Goal: Find contact information: Find contact information

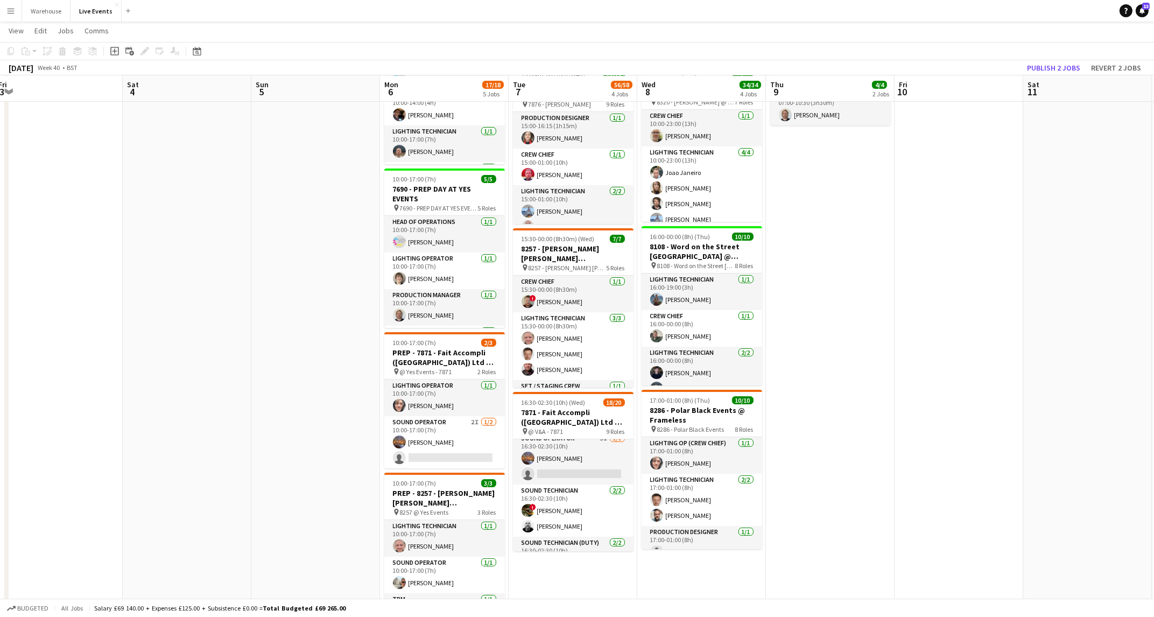
scroll to position [323, 0]
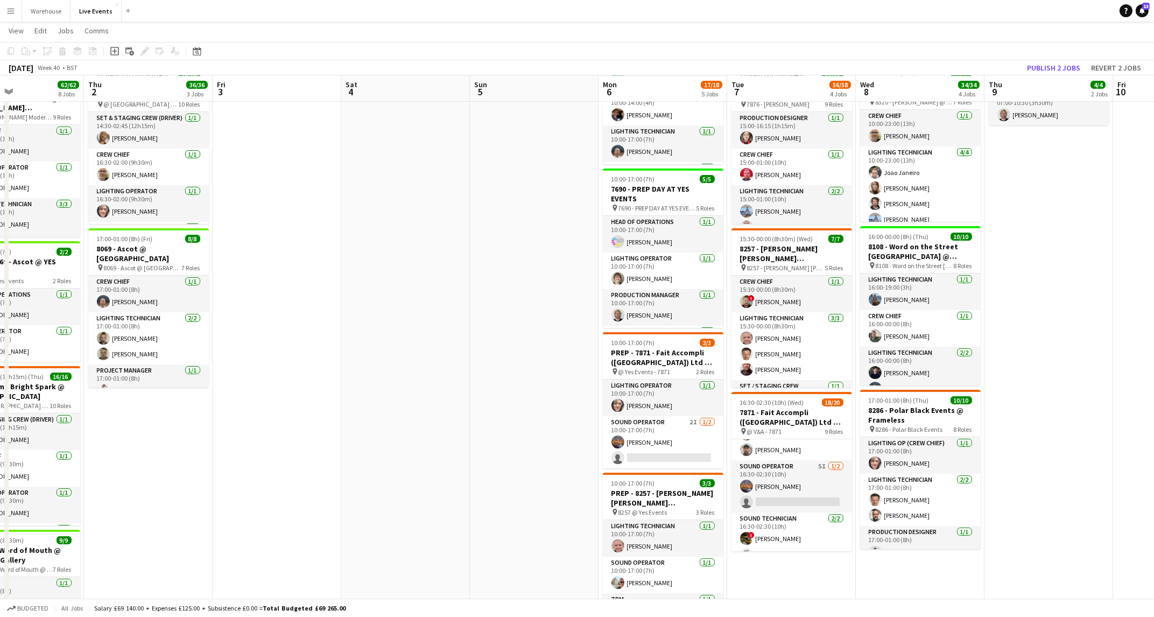
drag, startPoint x: 334, startPoint y: 407, endPoint x: 746, endPoint y: 402, distance: 412.2
click at [746, 402] on app-calendar-viewport "Tue 30 42/42 5 Jobs Wed 1 62/62 8 Jobs Thu 2 36/36 3 Jobs Fri 3 Sat 4 Sun 5 Mon…" at bounding box center [577, 429] width 1154 height 1222
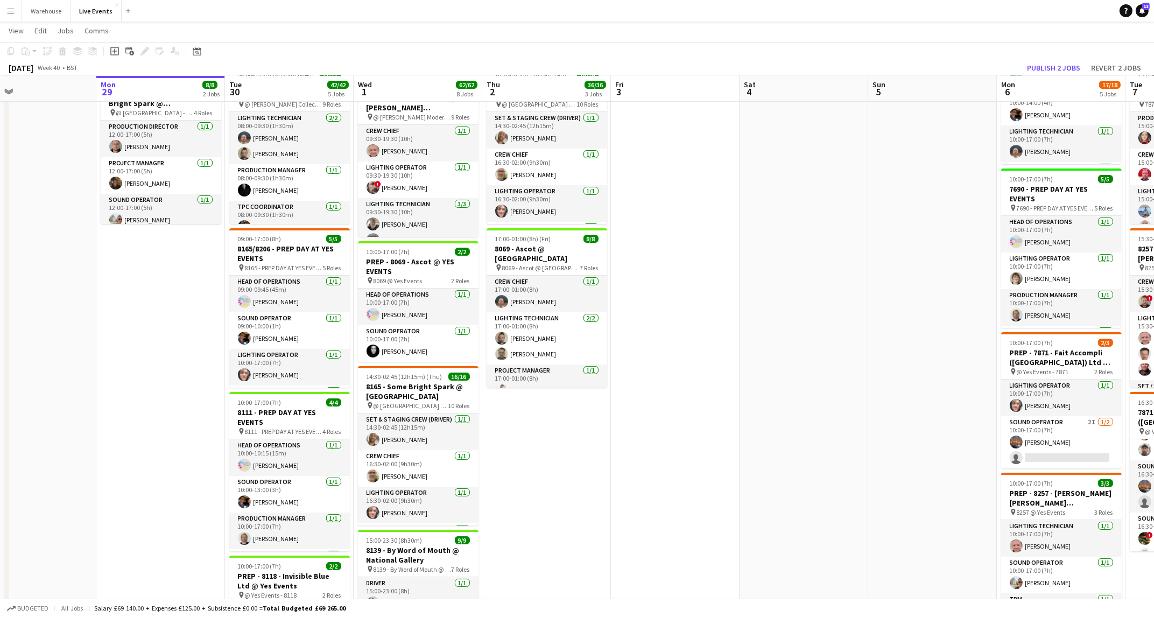
drag, startPoint x: 707, startPoint y: 467, endPoint x: 791, endPoint y: 451, distance: 84.8
click at [770, 466] on app-calendar-viewport "Fri 26 Sat 27 Sun 28 Mon 29 8/8 2 Jobs Tue 30 42/42 5 Jobs Wed 1 62/62 8 Jobs T…" at bounding box center [577, 429] width 1154 height 1222
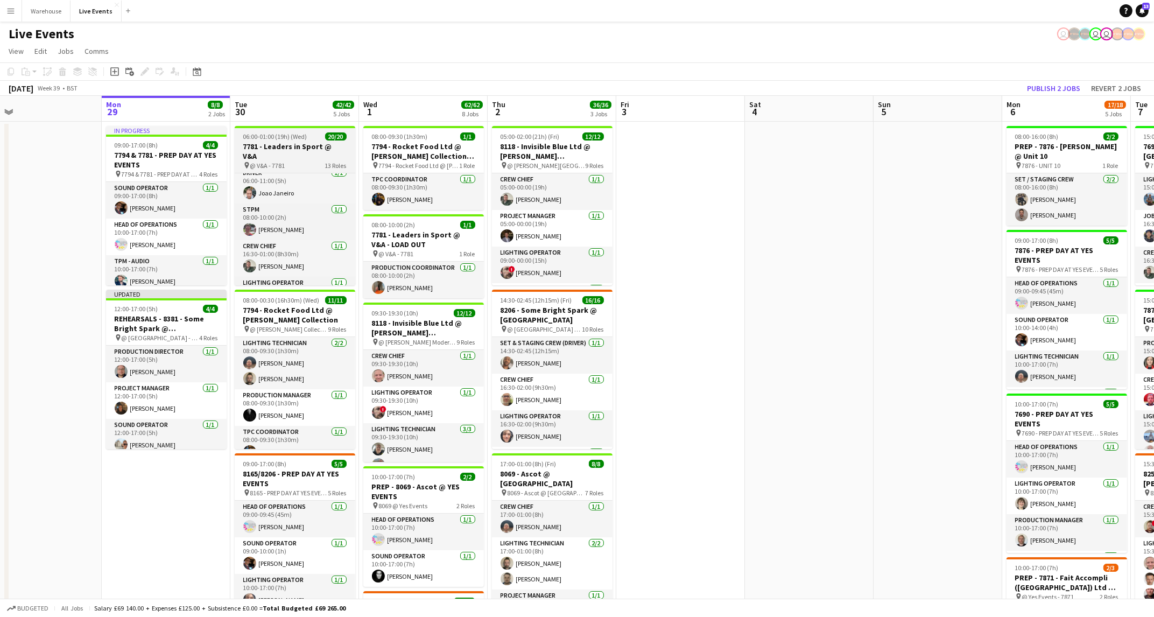
scroll to position [0, 0]
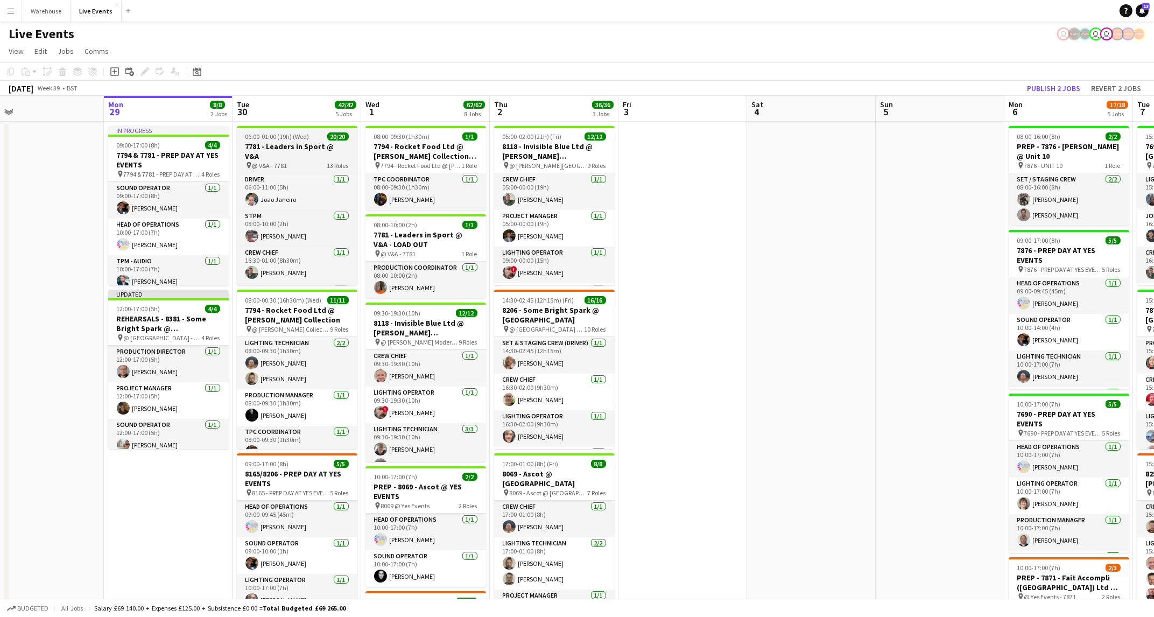
drag, startPoint x: 354, startPoint y: 187, endPoint x: 357, endPoint y: 181, distance: 6.5
click at [356, 182] on div "Driver [DATE] 06:00-11:00 (5h) Joao Janeiro STPM [DATE] 08:00-10:00 (2h) [PERSO…" at bounding box center [297, 229] width 121 height 112
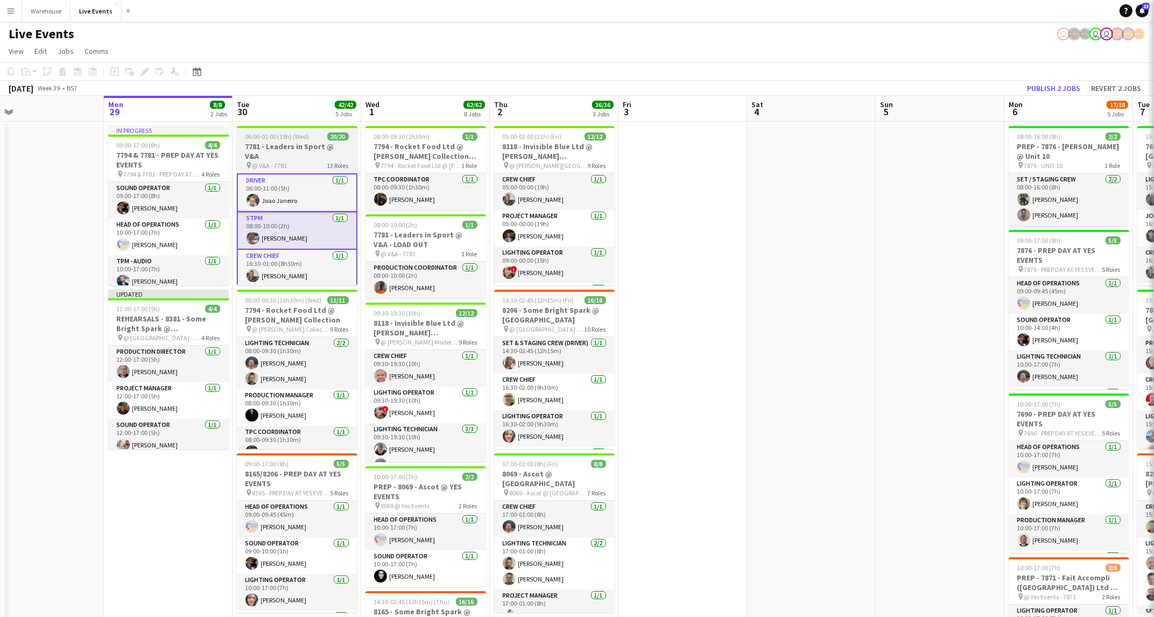
scroll to position [0, 281]
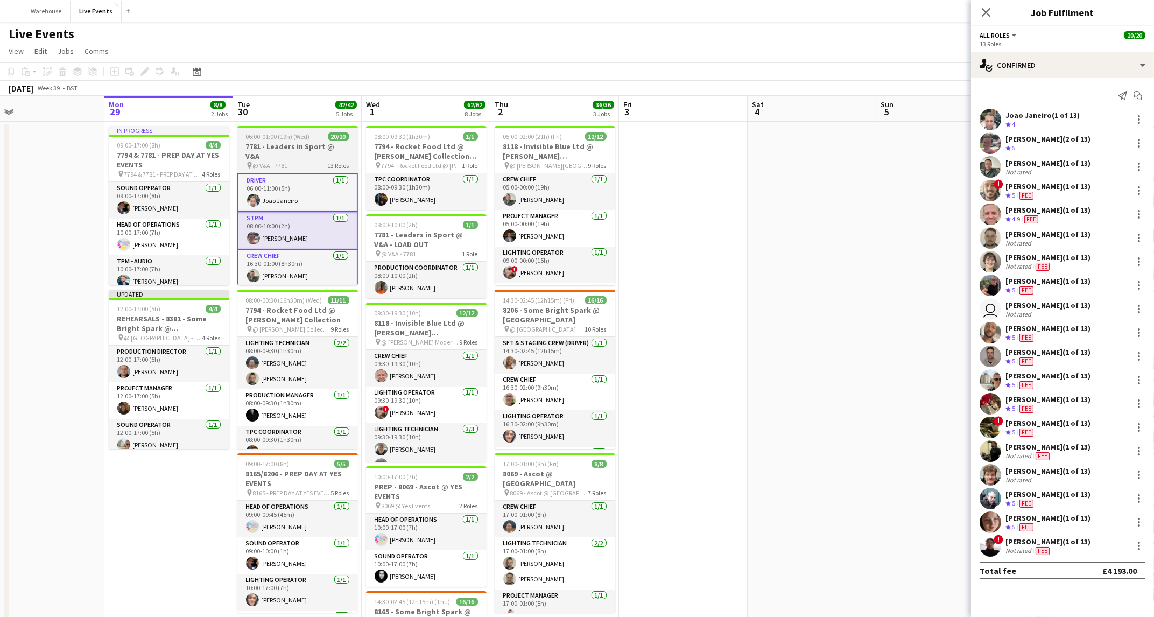
drag, startPoint x: 357, startPoint y: 181, endPoint x: 355, endPoint y: 199, distance: 17.9
click at [357, 206] on div "Driver [DATE] 06:00-11:00 (5h) Joao Janeiro STPM [DATE] 08:00-10:00 (2h) [PERSO…" at bounding box center [297, 229] width 121 height 112
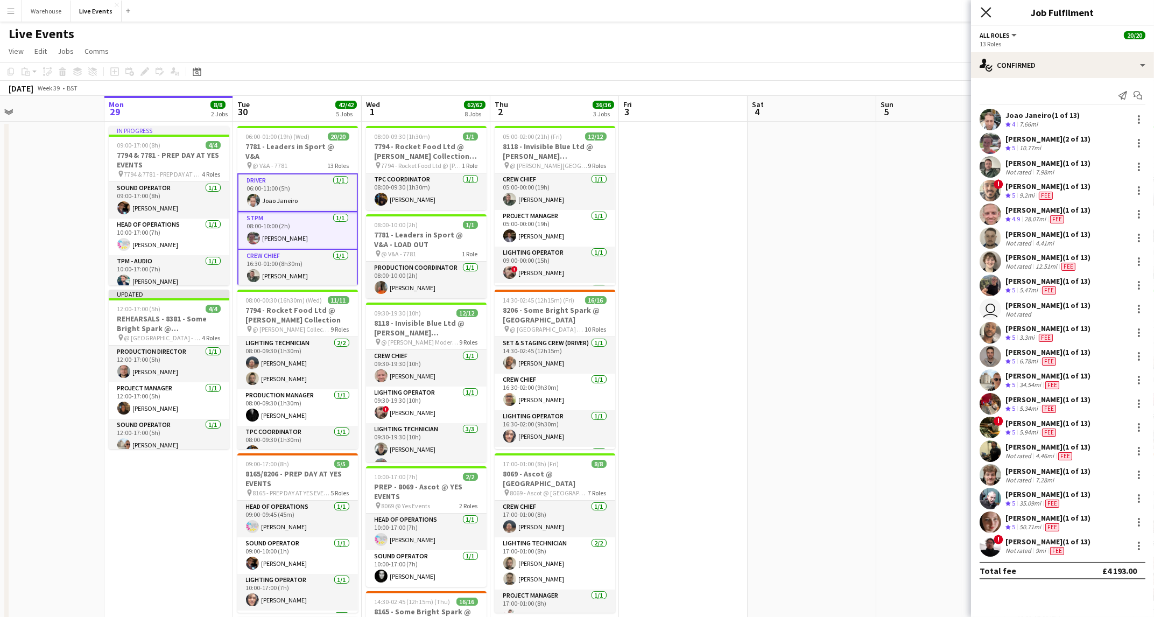
click at [989, 10] on icon at bounding box center [985, 12] width 10 height 10
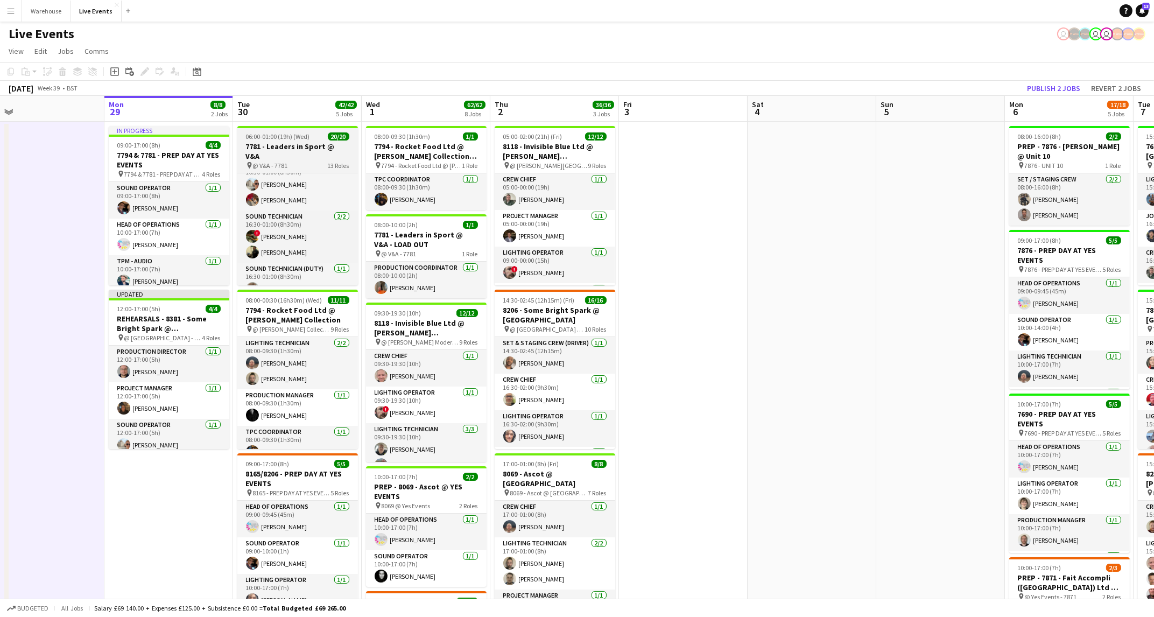
scroll to position [373, 0]
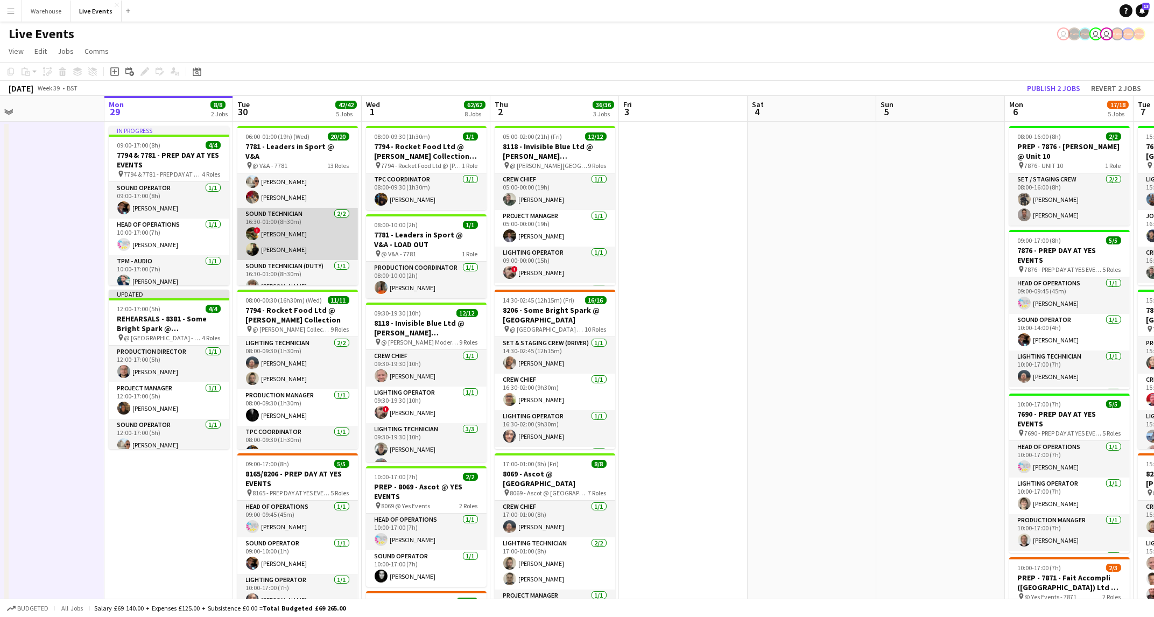
click at [281, 239] on app-card-role "Sound Technician [DATE] 16:30-01:00 (8h30m) ! [PERSON_NAME] [PERSON_NAME]" at bounding box center [297, 234] width 121 height 52
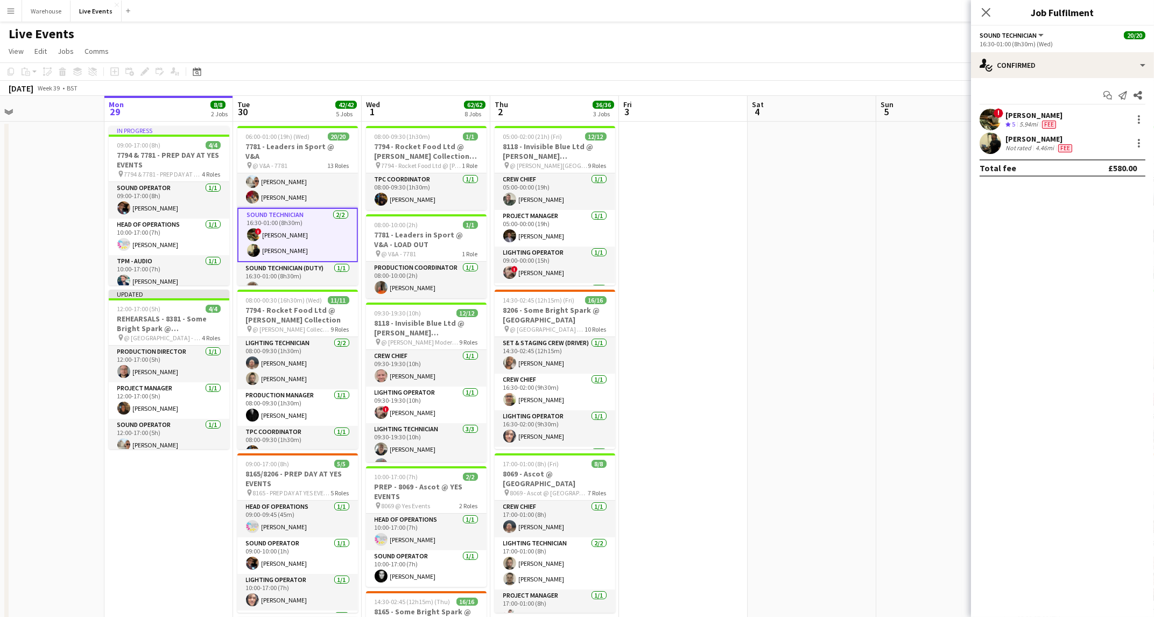
click at [1017, 139] on div "[PERSON_NAME]" at bounding box center [1039, 139] width 69 height 10
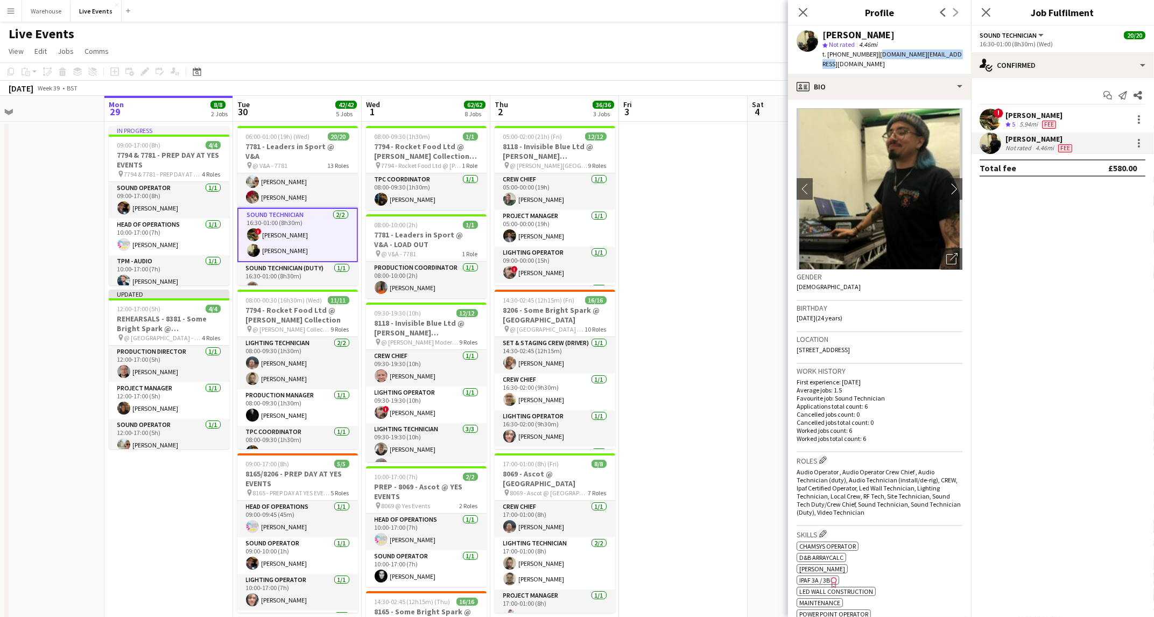
drag, startPoint x: 950, startPoint y: 53, endPoint x: 873, endPoint y: 53, distance: 77.5
click at [873, 53] on span "| [DOMAIN_NAME][EMAIL_ADDRESS][DOMAIN_NAME]" at bounding box center [891, 59] width 139 height 18
copy span "[DOMAIN_NAME][EMAIL_ADDRESS][DOMAIN_NAME]"
click at [1061, 110] on div "! Bruno Spadale Crew rating 5 5.94mi Fee" at bounding box center [1062, 120] width 183 height 22
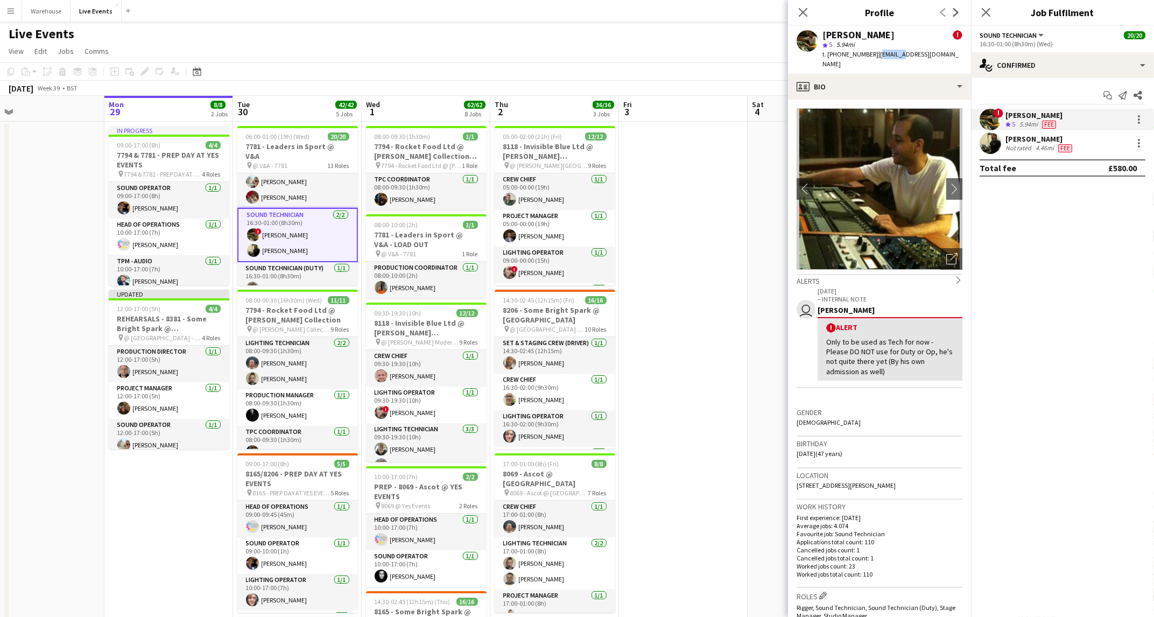
drag, startPoint x: 877, startPoint y: 55, endPoint x: 921, endPoint y: 53, distance: 44.7
click at [906, 53] on span "| [EMAIL_ADDRESS][DOMAIN_NAME]" at bounding box center [890, 59] width 136 height 18
drag, startPoint x: 921, startPoint y: 53, endPoint x: 950, endPoint y: 53, distance: 29.1
click at [948, 55] on span "| [EMAIL_ADDRESS][DOMAIN_NAME]" at bounding box center [890, 59] width 136 height 18
click at [950, 52] on div "[PERSON_NAME] ! star 5 5.94mi t. [PHONE_NUMBER] | [EMAIL_ADDRESS][DOMAIN_NAME]" at bounding box center [879, 50] width 183 height 48
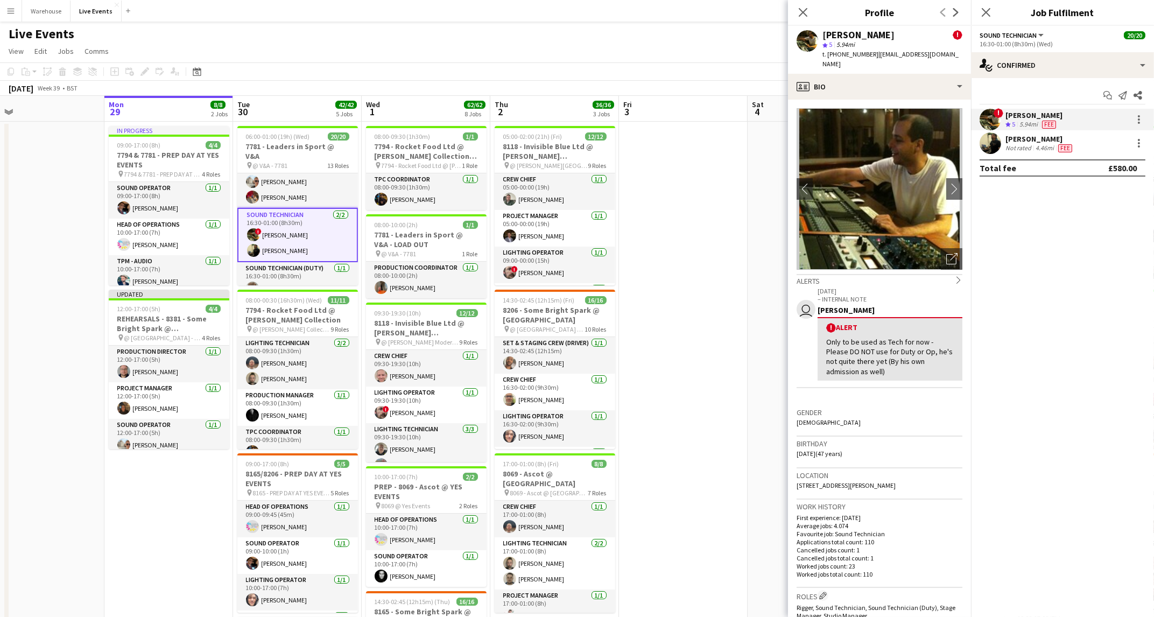
click at [897, 53] on span "| [EMAIL_ADDRESS][DOMAIN_NAME]" at bounding box center [890, 59] width 136 height 18
drag, startPoint x: 897, startPoint y: 52, endPoint x: 915, endPoint y: 52, distance: 18.8
click at [916, 52] on span "| [EMAIL_ADDRESS][DOMAIN_NAME]" at bounding box center [890, 59] width 136 height 18
click at [909, 52] on span "| [EMAIL_ADDRESS][DOMAIN_NAME]" at bounding box center [890, 59] width 136 height 18
drag, startPoint x: 877, startPoint y: 52, endPoint x: 949, endPoint y: 54, distance: 71.6
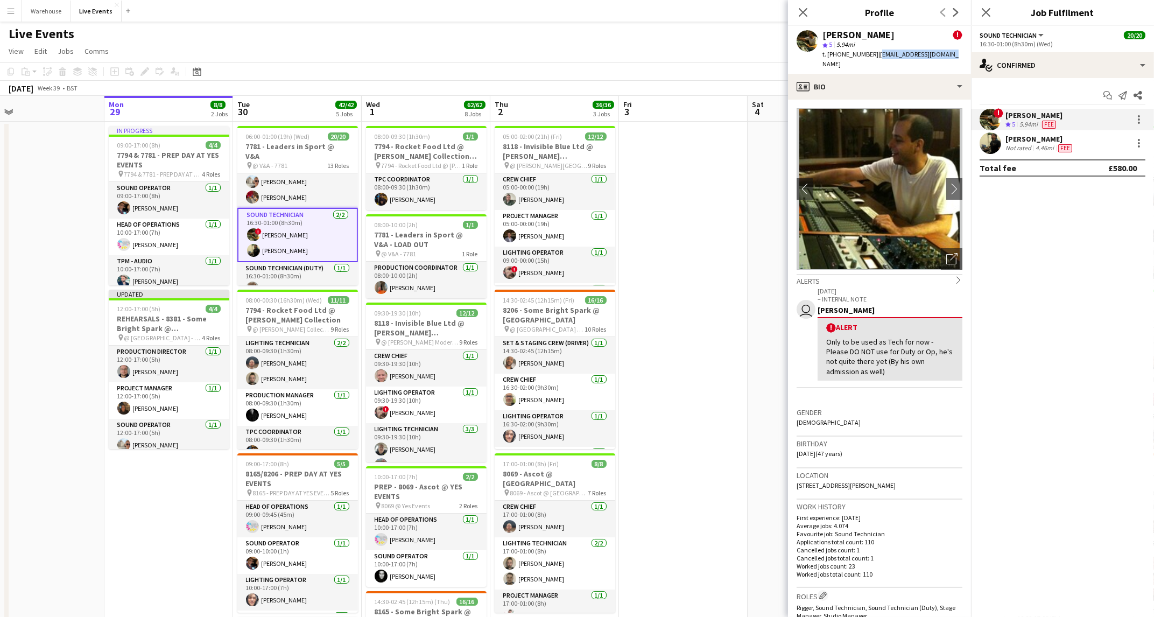
click at [949, 54] on div "[PERSON_NAME] ! star 5 5.94mi t. [PHONE_NUMBER] | [EMAIL_ADDRESS][DOMAIN_NAME]" at bounding box center [879, 50] width 183 height 48
copy span "[EMAIL_ADDRESS][DOMAIN_NAME]"
click at [809, 14] on app-icon "Close pop-in" at bounding box center [803, 13] width 16 height 16
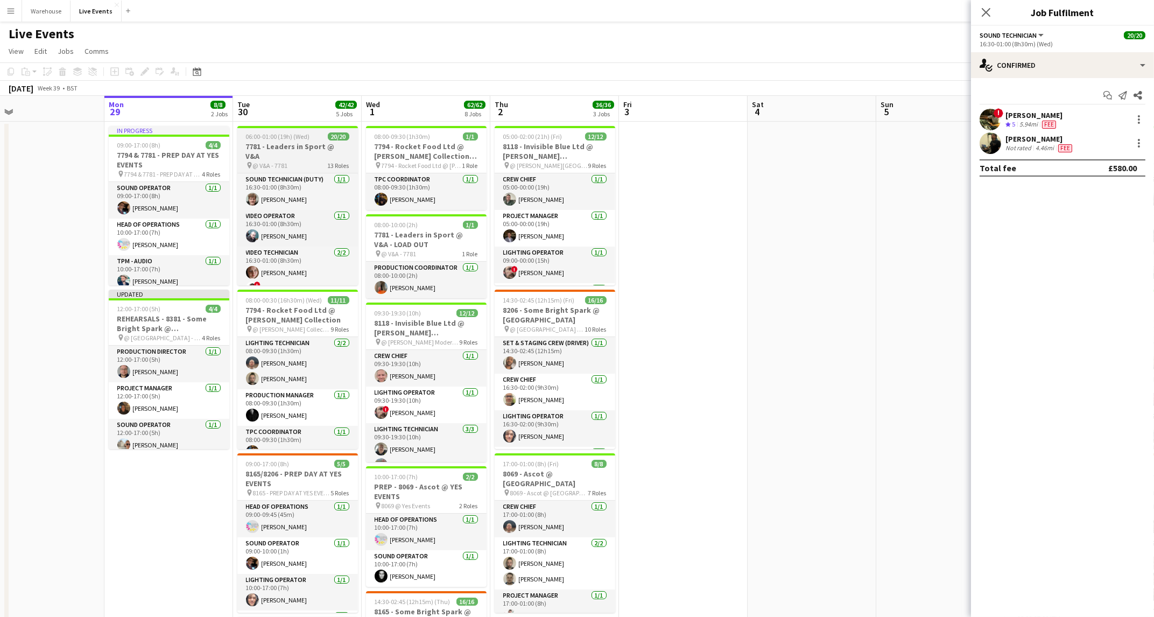
scroll to position [465, 0]
